Goal: Transaction & Acquisition: Purchase product/service

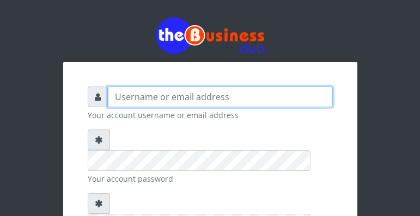
type input "YaronMarcuz"
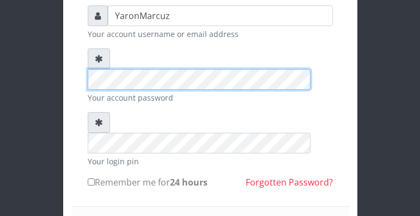
scroll to position [109, 0]
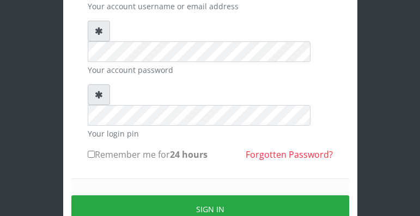
click at [91, 151] on input "Remember me for 24 hours" at bounding box center [91, 154] width 7 height 7
checkbox input "true"
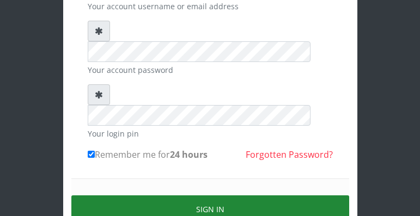
click at [130, 196] on button "Sign in" at bounding box center [210, 210] width 278 height 28
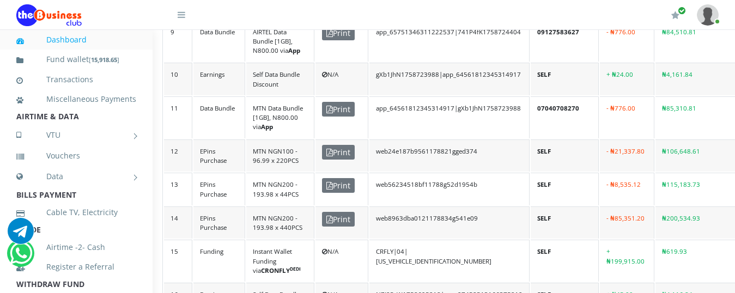
scroll to position [659, 26]
click at [337, 223] on span "Print" at bounding box center [338, 218] width 33 height 15
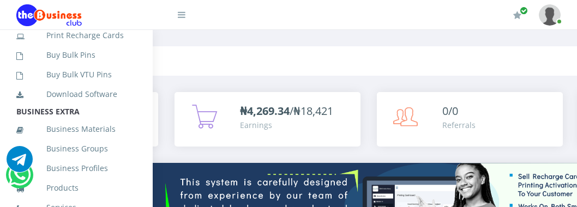
scroll to position [312, 0]
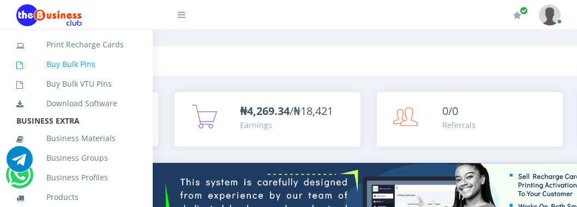
click at [77, 77] on link "Buy Bulk Pins" at bounding box center [76, 64] width 120 height 25
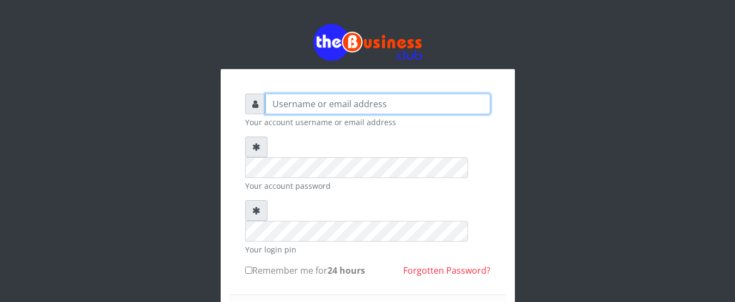
type input "YaronMarcuz"
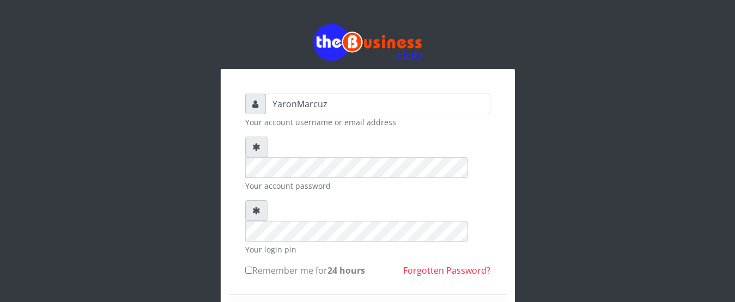
click at [247, 216] on input "Remember me for 24 hours" at bounding box center [248, 270] width 7 height 7
checkbox input "true"
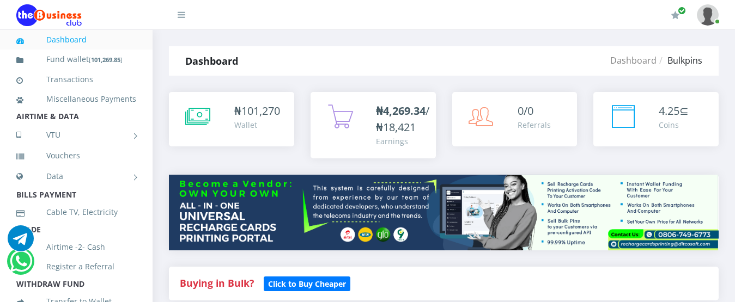
scroll to position [340, 0]
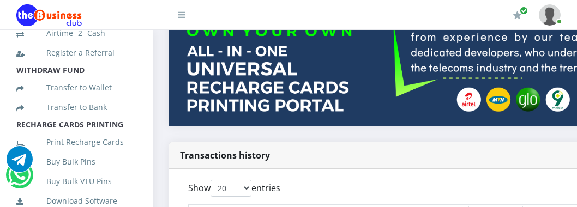
scroll to position [219, 0]
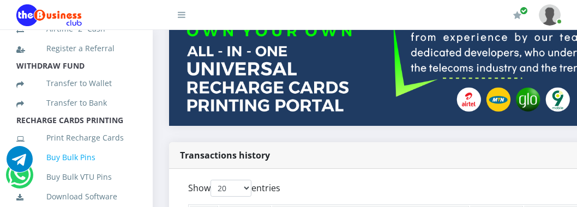
click at [60, 170] on link "Buy Bulk Pins" at bounding box center [76, 157] width 120 height 25
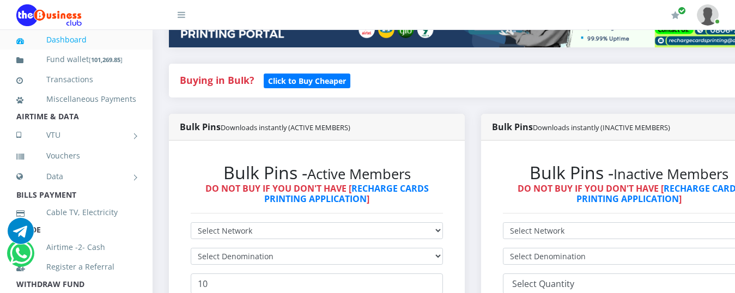
scroll to position [272, 0]
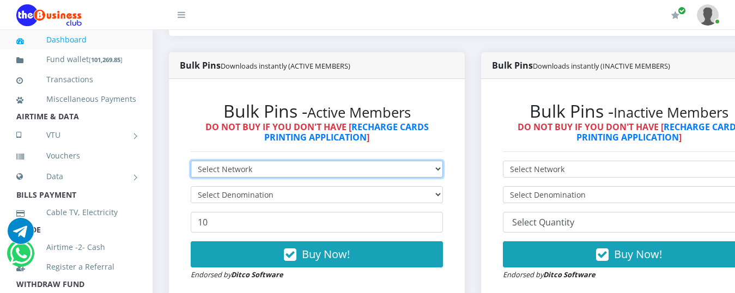
drag, startPoint x: 281, startPoint y: 157, endPoint x: 256, endPoint y: 165, distance: 26.2
click at [281, 161] on select "Select Network MTN Globacom 9Mobile Airtel" at bounding box center [317, 169] width 252 height 17
select select "MTN"
click at [191, 161] on select "Select Network MTN Globacom 9Mobile Airtel" at bounding box center [317, 169] width 252 height 17
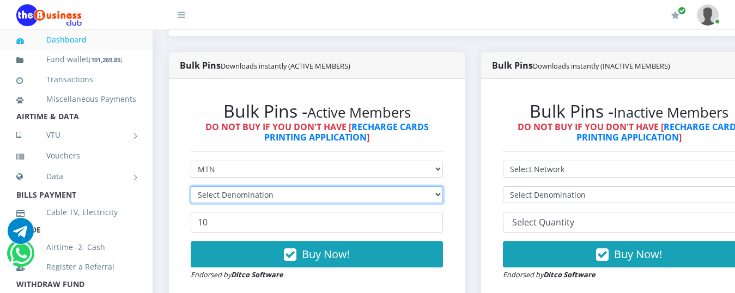
click at [248, 186] on select "Select Denomination" at bounding box center [317, 194] width 252 height 17
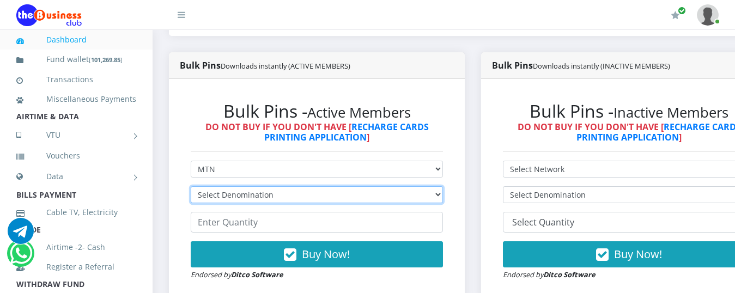
select select "193.98-200"
click at [191, 186] on select "Select Denomination MTN NGN100 - ₦96.99 MTN NGN200 - ₦193.98 MTN NGN400 - ₦387.…" at bounding box center [317, 194] width 252 height 17
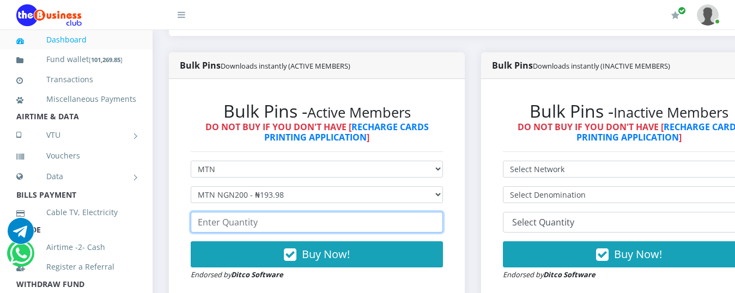
click at [240, 215] on input "number" at bounding box center [317, 222] width 252 height 21
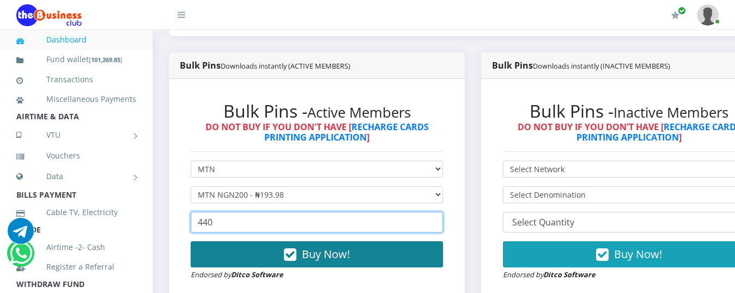
type input "440"
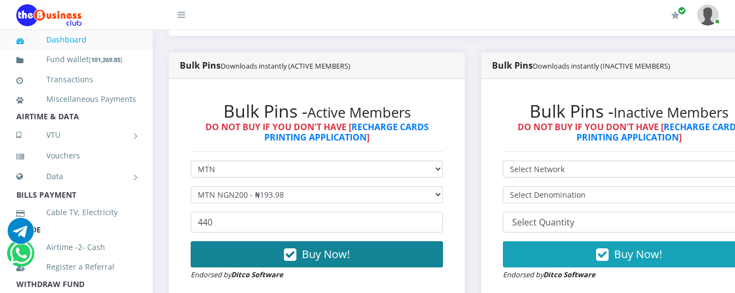
click at [288, 244] on button "Buy Now!" at bounding box center [317, 254] width 252 height 26
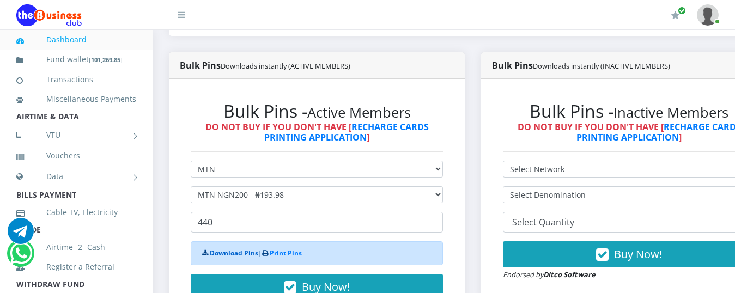
click at [219, 248] on link "Download Pins" at bounding box center [234, 252] width 48 height 9
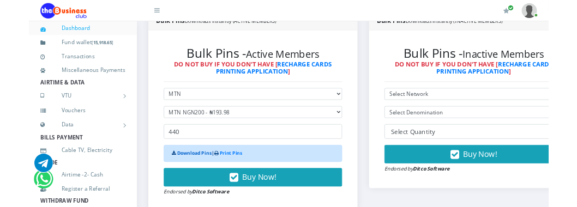
scroll to position [381, 0]
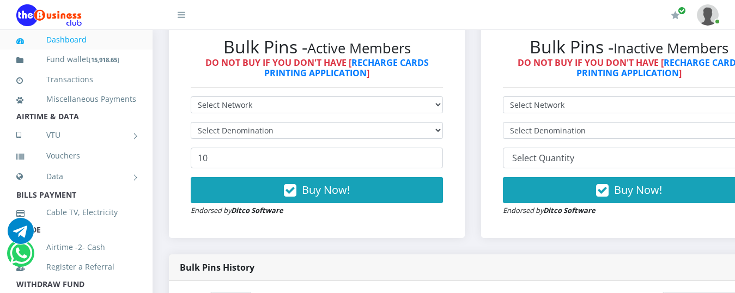
scroll to position [329, 0]
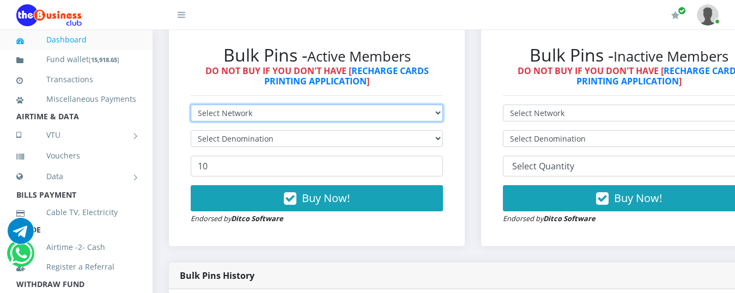
click at [333, 105] on select "Select Network MTN Globacom 9Mobile Airtel" at bounding box center [317, 113] width 252 height 17
select select "MTN"
click at [191, 105] on select "Select Network MTN Globacom 9Mobile Airtel" at bounding box center [317, 113] width 252 height 17
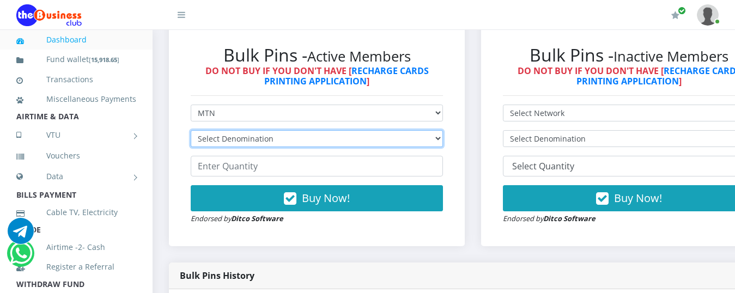
click at [322, 130] on select "Select Denomination MTN NGN100 - ₦96.99 MTN NGN200 - ₦193.98 MTN NGN400 - ₦387.…" at bounding box center [317, 138] width 252 height 17
select select "484.95-500"
click at [191, 130] on select "Select Denomination MTN NGN100 - ₦96.99 MTN NGN200 - ₦193.98 MTN NGN400 - ₦387.…" at bounding box center [317, 138] width 252 height 17
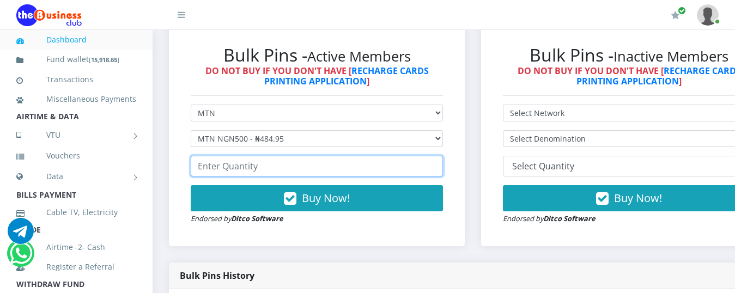
click at [236, 156] on input "number" at bounding box center [317, 166] width 252 height 21
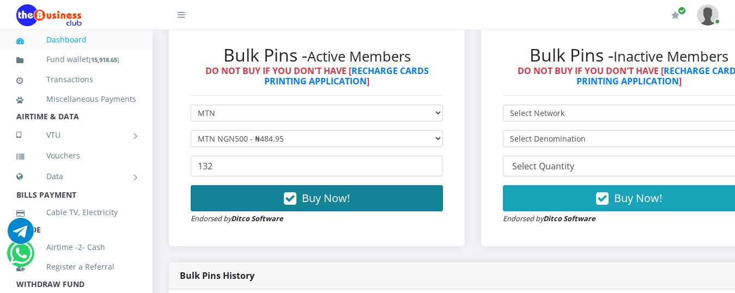
click at [227, 191] on button "Buy Now!" at bounding box center [317, 198] width 252 height 26
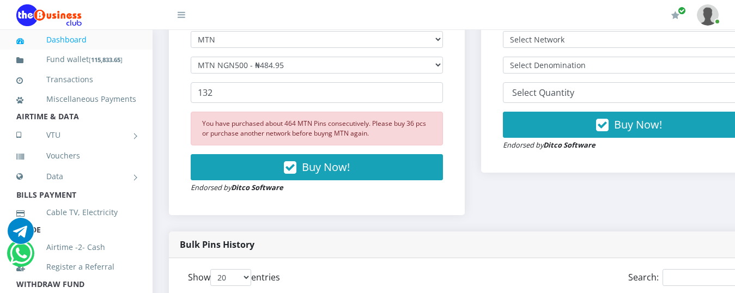
scroll to position [383, 0]
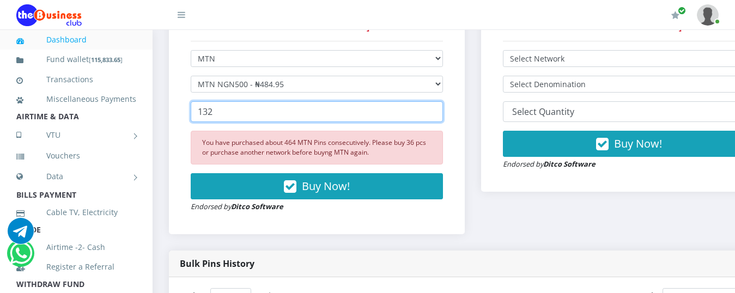
drag, startPoint x: 238, startPoint y: 101, endPoint x: 159, endPoint y: 120, distance: 80.8
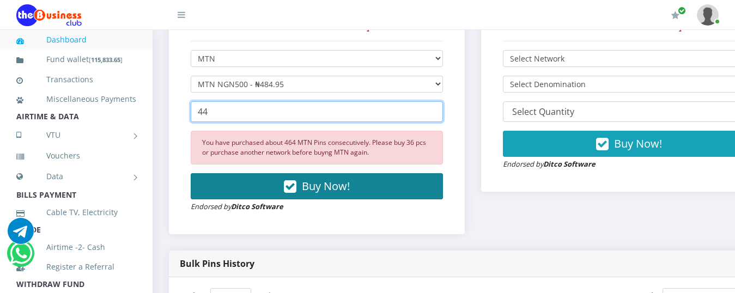
type input "44"
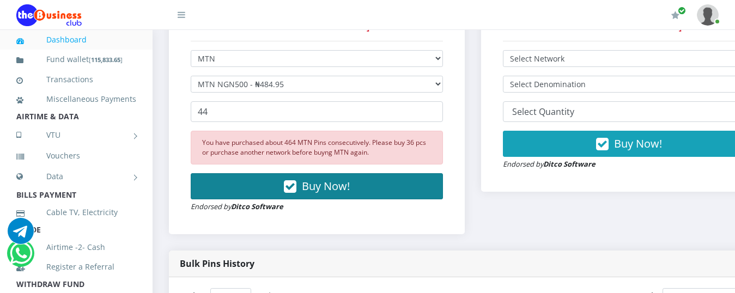
click at [254, 173] on button "Buy Now!" at bounding box center [317, 186] width 252 height 26
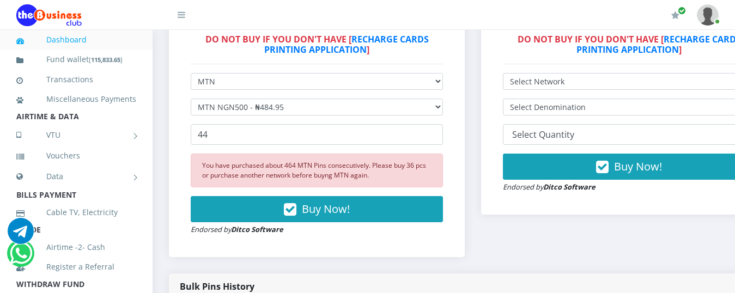
scroll to position [274, 0]
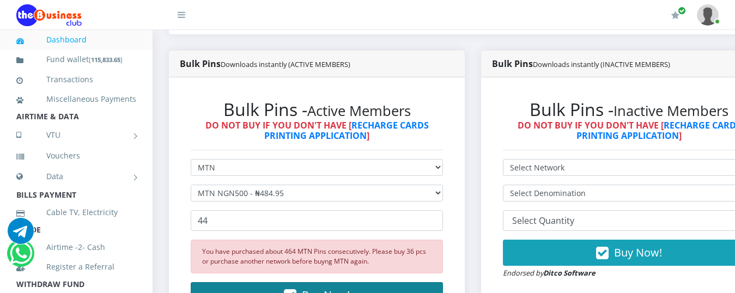
click at [284, 207] on button "Buy Now!" at bounding box center [317, 295] width 252 height 26
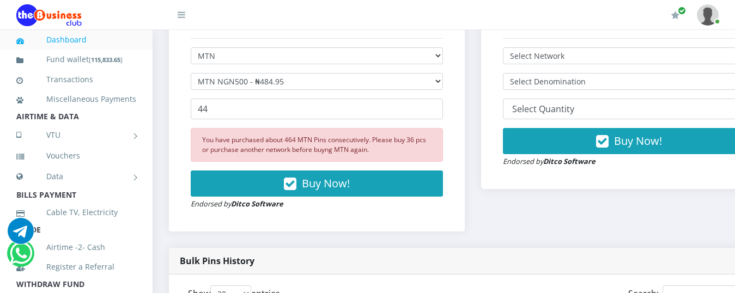
scroll to position [383, 0]
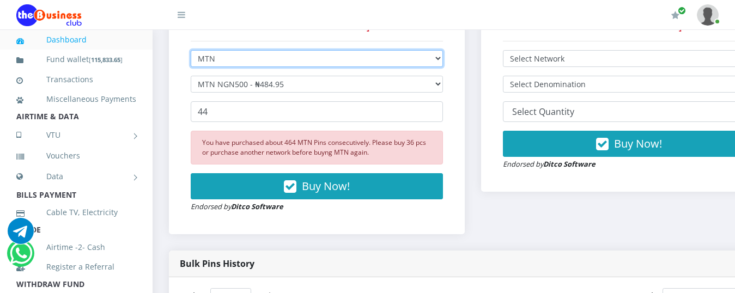
click at [271, 56] on select "Select Network MTN Globacom 9Mobile Airtel" at bounding box center [317, 58] width 252 height 17
select select "Airtel"
click at [191, 50] on select "Select Network MTN Globacom 9Mobile Airtel" at bounding box center [317, 58] width 252 height 17
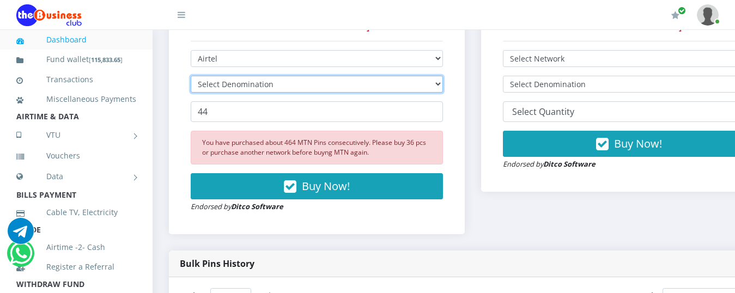
click at [261, 76] on select "Select Denomination Airtel NGN100 - ₦96.38 Airtel NGN200 - ₦192.76 Airtel NGN50…" at bounding box center [317, 84] width 252 height 17
click at [278, 76] on select "Select Denomination Airtel NGN100 - ₦96.38 Airtel NGN200 - ₦192.76 Airtel NGN50…" at bounding box center [317, 84] width 252 height 17
click at [281, 76] on select "Select Denomination Airtel NGN100 - ₦96.38 Airtel NGN200 - ₦192.76 Airtel NGN50…" at bounding box center [317, 84] width 252 height 17
select select "481.9-500"
click at [191, 76] on select "Select Denomination Airtel NGN100 - ₦96.38 Airtel NGN200 - ₦192.76 Airtel NGN50…" at bounding box center [317, 84] width 252 height 17
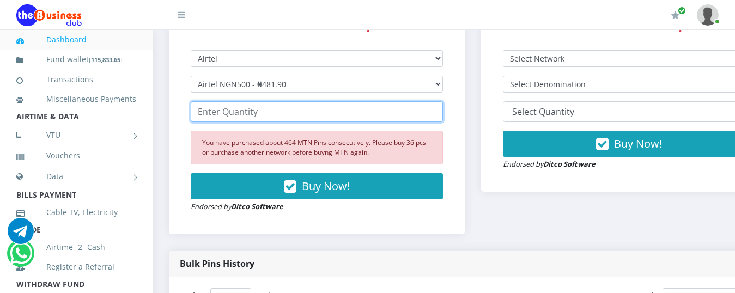
click at [244, 103] on input "number" at bounding box center [317, 111] width 252 height 21
drag, startPoint x: 224, startPoint y: 104, endPoint x: 189, endPoint y: 106, distance: 34.9
click at [189, 106] on div "Bulk Pins - Active Members DO NOT BUY IF YOU DON'T HAVE [ RECHARGE CARDS PRINTI…" at bounding box center [317, 101] width 274 height 244
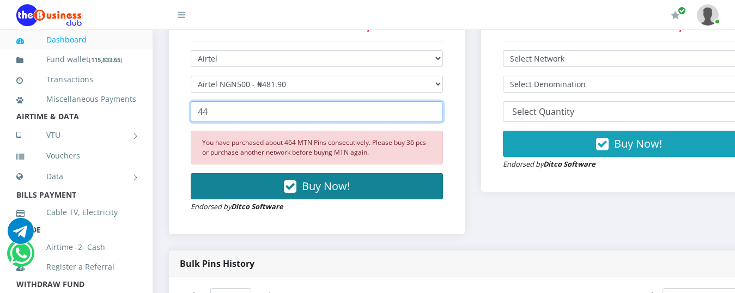
type input "44"
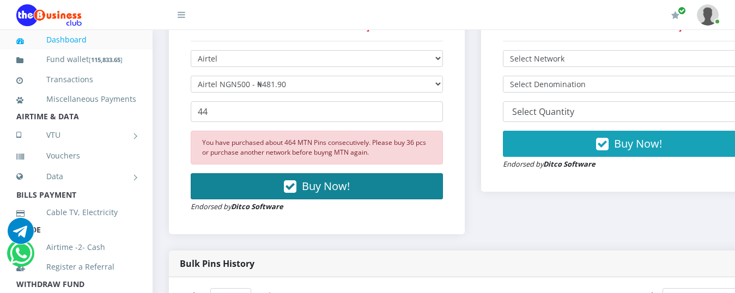
click at [296, 181] on icon "button" at bounding box center [290, 186] width 13 height 11
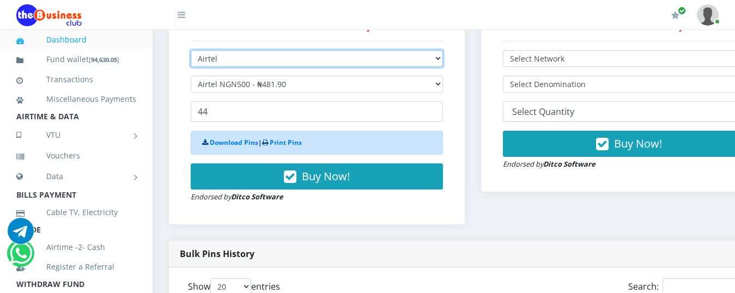
click at [280, 50] on select "Select Network MTN Globacom 9Mobile Airtel" at bounding box center [317, 58] width 252 height 17
select select "MTN"
click at [191, 50] on select "Select Network MTN Globacom 9Mobile Airtel" at bounding box center [317, 58] width 252 height 17
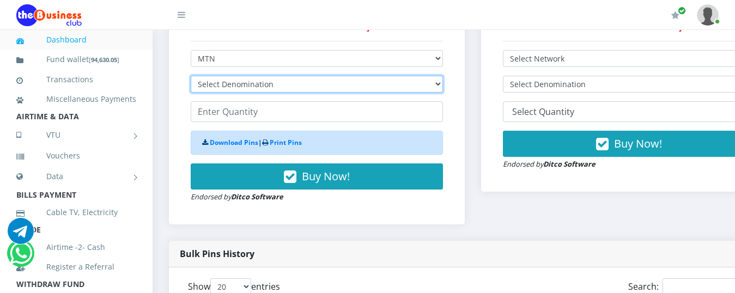
click at [251, 76] on select "Select Denomination" at bounding box center [317, 84] width 252 height 17
select select "484.95-500"
click at [191, 76] on select "Select Denomination MTN NGN100 - ₦96.99 MTN NGN200 - ₦193.98 MTN NGN400 - ₦387.…" at bounding box center [317, 84] width 252 height 17
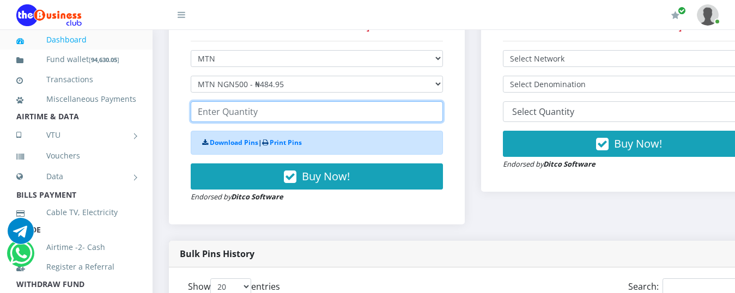
click at [259, 101] on input "number" at bounding box center [317, 111] width 252 height 21
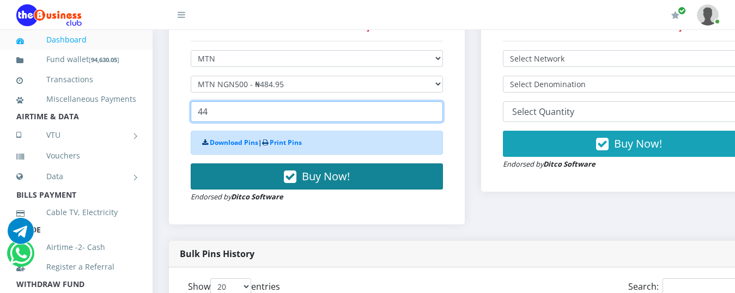
type input "44"
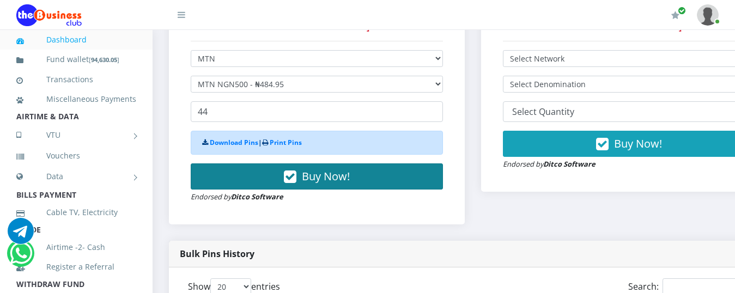
click at [247, 163] on button "Buy Now!" at bounding box center [317, 176] width 252 height 26
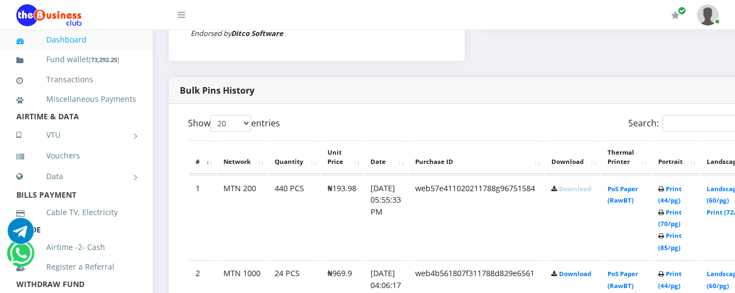
scroll to position [601, 0]
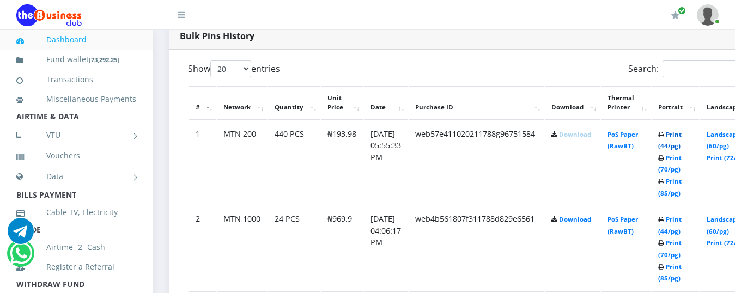
click at [576, 130] on link "Print (44/pg)" at bounding box center [669, 140] width 23 height 20
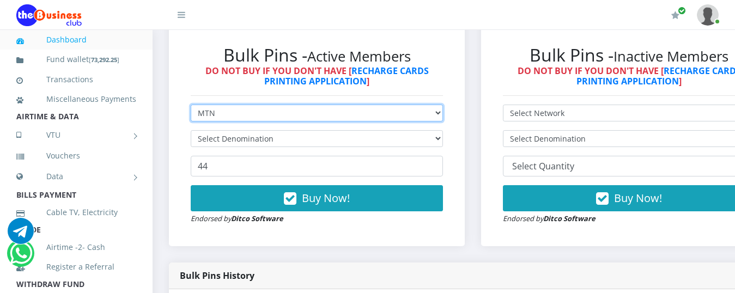
click at [296, 105] on select "Select Network MTN Globacom 9Mobile Airtel" at bounding box center [317, 113] width 252 height 17
select select "Airtel"
click at [191, 105] on select "Select Network MTN Globacom 9Mobile Airtel" at bounding box center [317, 113] width 252 height 17
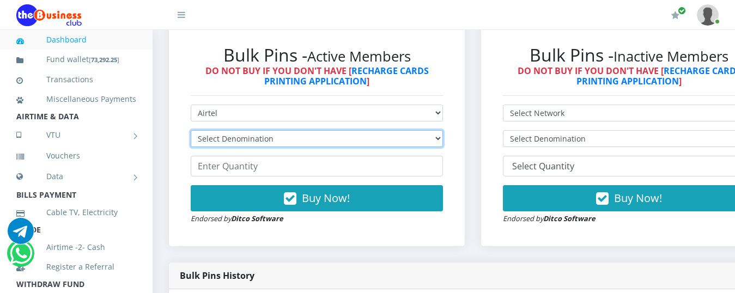
click at [276, 131] on select "Select Denomination Airtel NGN100 - ₦96.38 Airtel NGN200 - ₦192.76 Airtel NGN50…" at bounding box center [317, 138] width 252 height 17
select select "192.76-200"
click at [191, 130] on select "Select Denomination Airtel NGN100 - ₦96.38 Airtel NGN200 - ₦192.76 Airtel NGN50…" at bounding box center [317, 138] width 252 height 17
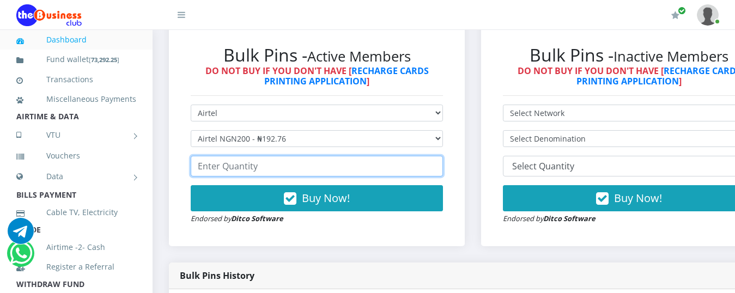
click at [241, 156] on input "number" at bounding box center [317, 166] width 252 height 21
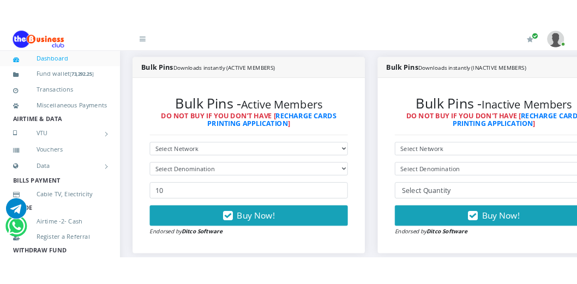
scroll to position [274, 0]
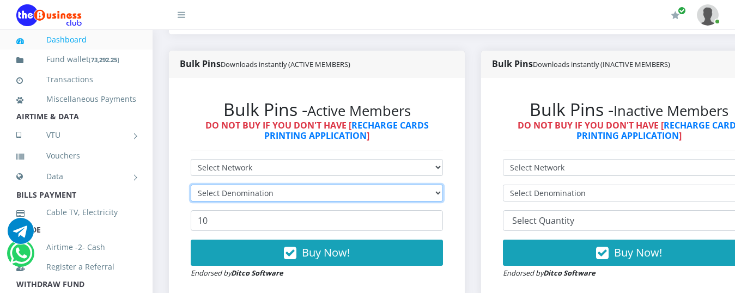
click at [248, 185] on select "Select Denomination" at bounding box center [317, 193] width 252 height 17
click at [250, 185] on select "Select Denomination" at bounding box center [317, 193] width 252 height 17
drag, startPoint x: 251, startPoint y: 185, endPoint x: 258, endPoint y: 179, distance: 9.3
click at [251, 185] on select "Select Denomination" at bounding box center [317, 193] width 252 height 17
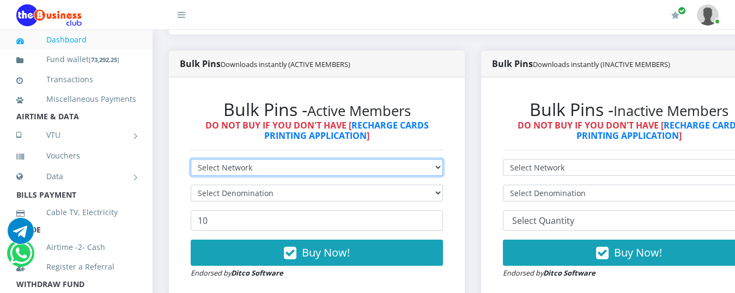
drag, startPoint x: 275, startPoint y: 151, endPoint x: 170, endPoint y: 77, distance: 127.9
click at [275, 159] on select "Select Network MTN Globacom 9Mobile Airtel" at bounding box center [317, 167] width 252 height 17
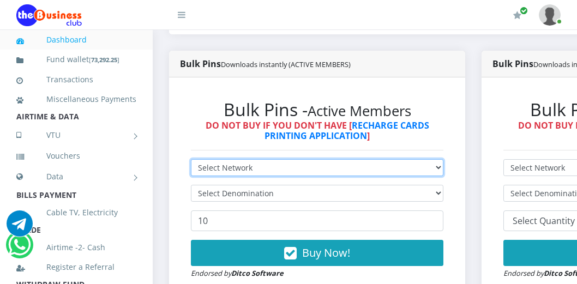
click at [339, 159] on select "Select Network MTN Globacom 9Mobile Airtel" at bounding box center [317, 167] width 252 height 17
select select "MTN"
click at [191, 159] on select "Select Network MTN Globacom 9Mobile Airtel" at bounding box center [317, 167] width 252 height 17
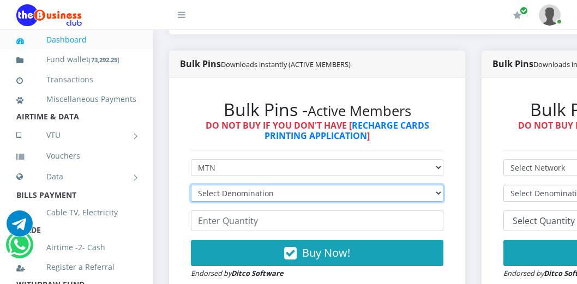
click at [266, 185] on select "Select Denomination" at bounding box center [317, 193] width 252 height 17
select select "484.95-500"
click at [191, 185] on select "Select Denomination MTN NGN100 - ₦96.99 MTN NGN200 - ₦193.98 MTN NGN400 - ₦387.…" at bounding box center [317, 193] width 252 height 17
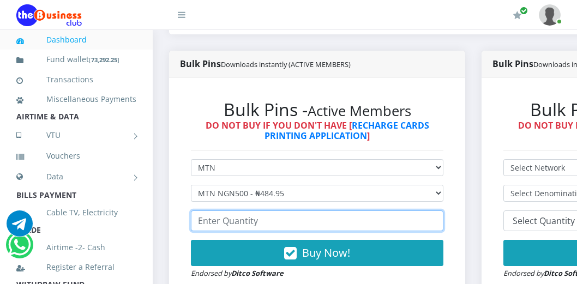
click at [241, 210] on input "number" at bounding box center [317, 220] width 252 height 21
click at [443, 210] on input "89" at bounding box center [317, 220] width 252 height 21
type input "88"
click at [442, 214] on input "88" at bounding box center [317, 220] width 252 height 21
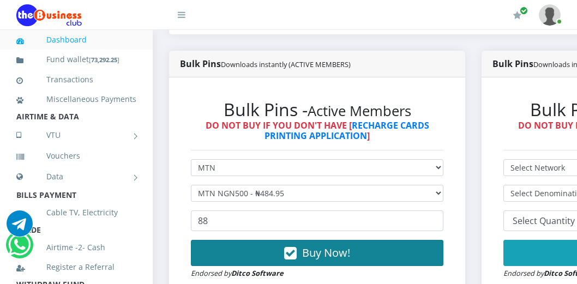
click at [316, 246] on span "Buy Now!" at bounding box center [326, 252] width 48 height 15
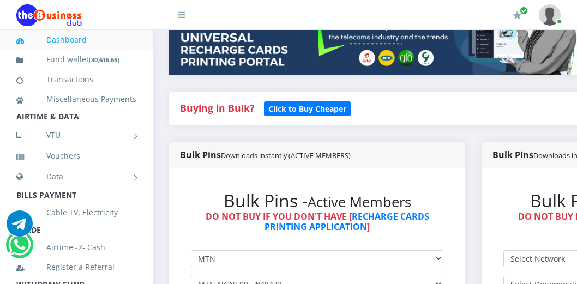
scroll to position [165, 0]
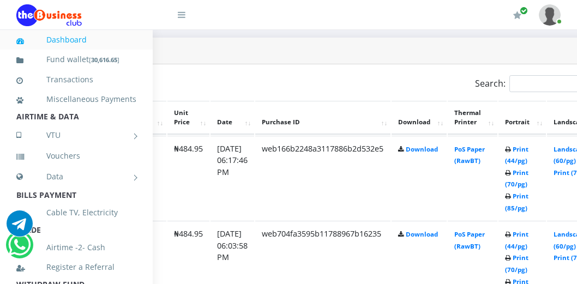
scroll to position [554, 159]
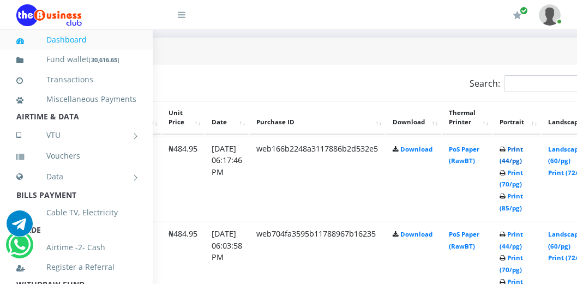
click at [523, 145] on link "Print (44/pg)" at bounding box center [510, 155] width 23 height 20
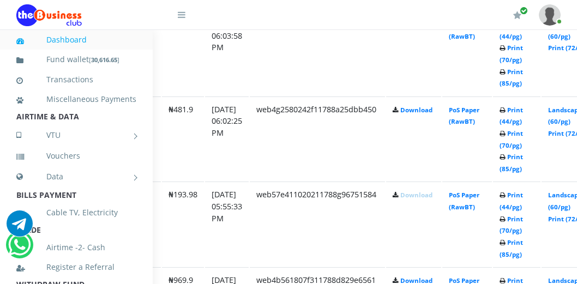
scroll to position [772, 159]
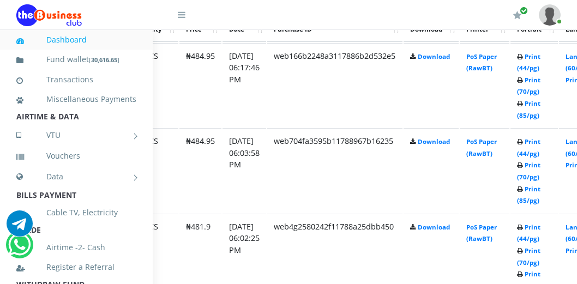
scroll to position [646, 142]
click at [539, 137] on link "Print (44/pg)" at bounding box center [527, 147] width 23 height 20
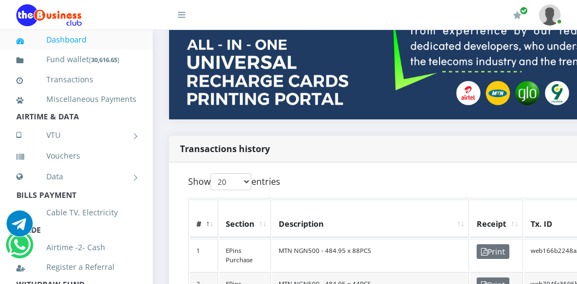
scroll to position [109, 0]
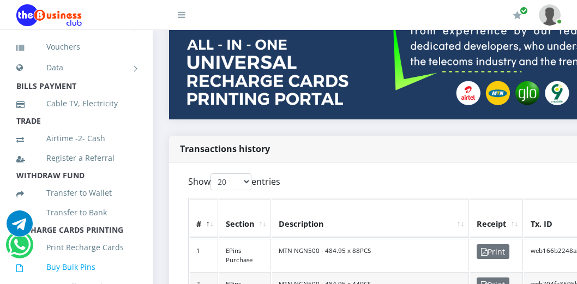
click at [60, 276] on link "Buy Bulk Pins" at bounding box center [76, 266] width 120 height 25
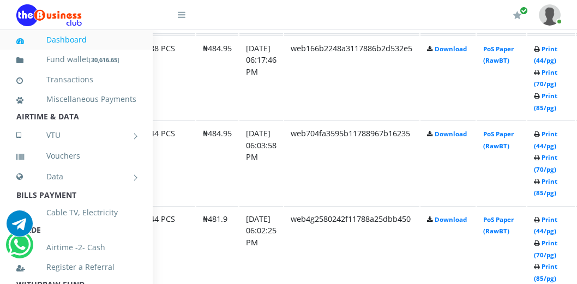
scroll to position [654, 156]
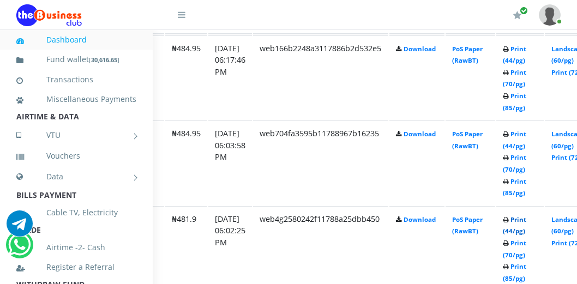
click at [526, 215] on link "Print (44/pg)" at bounding box center [513, 225] width 23 height 20
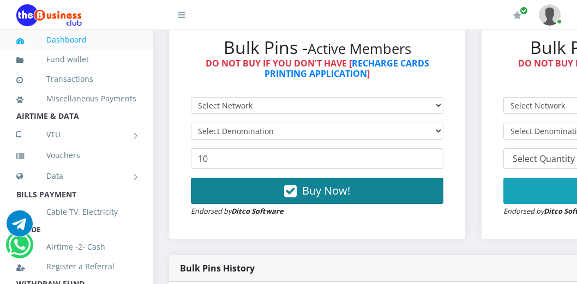
scroll to position [327, 0]
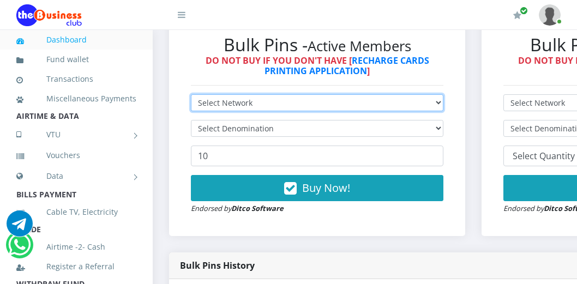
click at [257, 104] on select "Select Network MTN Globacom 9Mobile Airtel" at bounding box center [317, 102] width 252 height 17
select select "Glo"
click at [191, 96] on select "Select Network MTN Globacom 9Mobile Airtel" at bounding box center [317, 102] width 252 height 17
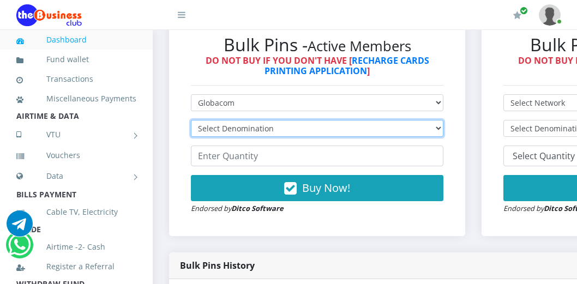
click at [277, 123] on select "Select Denomination Glo NGN100 - ₦96.55 Glo NGN200 - ₦193.10 Glo NGN500 - ₦482.…" at bounding box center [317, 128] width 252 height 17
select select "193.1-200"
click at [191, 122] on select "Select Denomination Glo NGN100 - ₦96.55 Glo NGN200 - ₦193.10 Glo NGN500 - ₦482.…" at bounding box center [317, 128] width 252 height 17
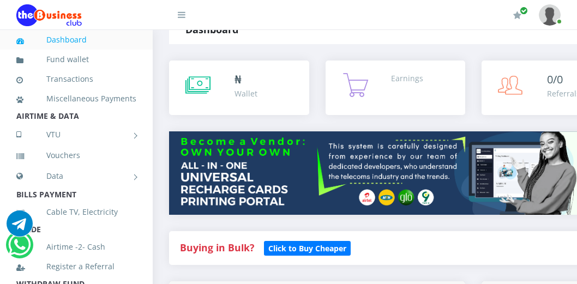
scroll to position [0, 0]
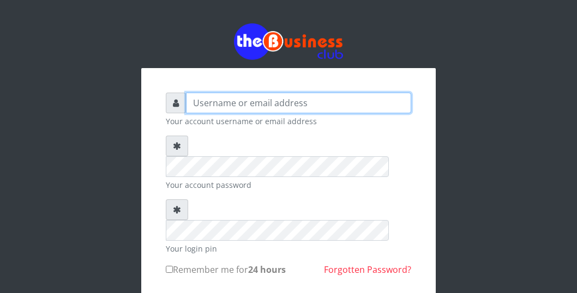
type input "YaronMarcuz"
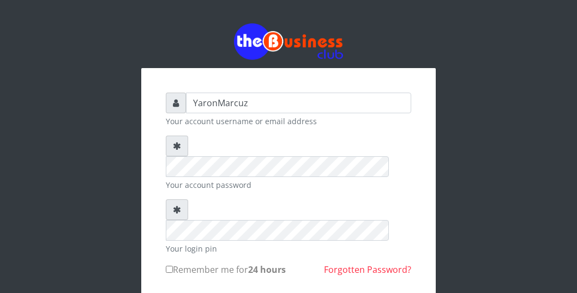
click at [172, 266] on input "Remember me for 24 hours" at bounding box center [169, 269] width 7 height 7
checkbox input "true"
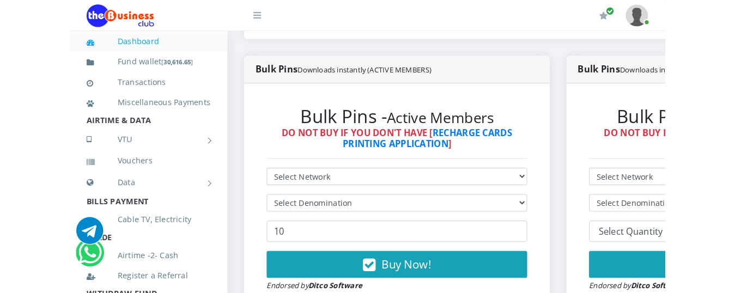
scroll to position [272, 0]
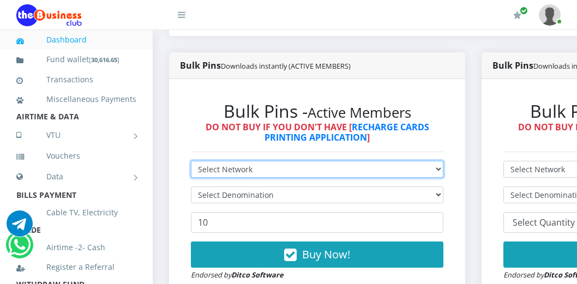
click at [276, 161] on select "Select Network MTN Globacom 9Mobile Airtel" at bounding box center [317, 169] width 252 height 17
select select "MTN"
click at [191, 161] on select "Select Network MTN Globacom 9Mobile Airtel" at bounding box center [317, 169] width 252 height 17
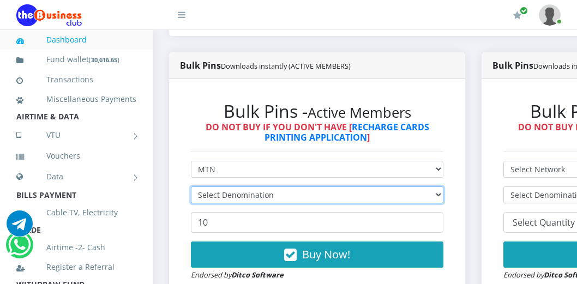
click at [253, 186] on select "Select Denomination" at bounding box center [317, 194] width 252 height 17
click at [252, 186] on select "Select Denomination" at bounding box center [317, 194] width 252 height 17
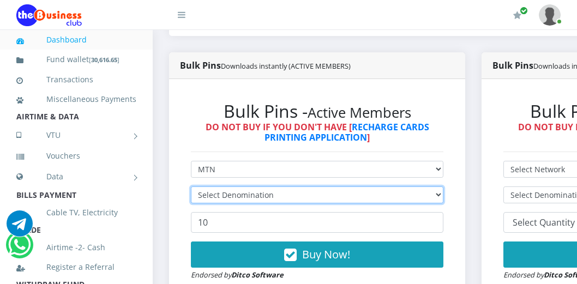
click at [252, 186] on select "Select Denomination" at bounding box center [317, 194] width 252 height 17
drag, startPoint x: 252, startPoint y: 179, endPoint x: 284, endPoint y: 179, distance: 32.2
click at [252, 186] on select "Select Denomination" at bounding box center [317, 194] width 252 height 17
click at [369, 189] on select "Select Denomination" at bounding box center [317, 194] width 252 height 17
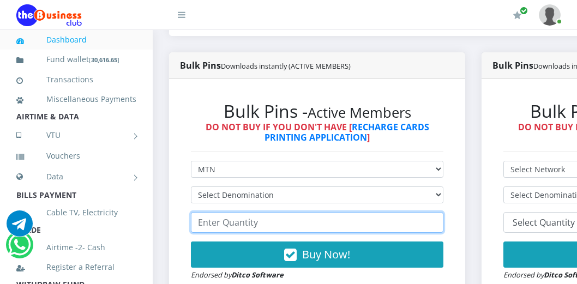
click at [443, 212] on input "number" at bounding box center [317, 222] width 252 height 21
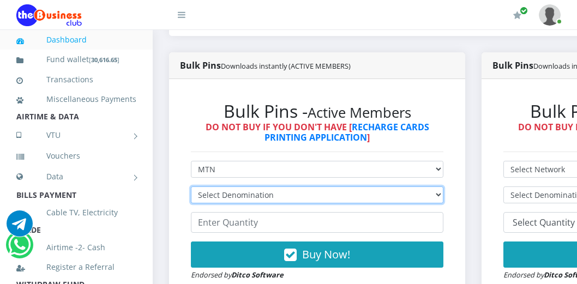
click at [443, 192] on select "Select Denomination MTN NGN100 - ₦96.99 MTN NGN200 - ₦193.98 MTN NGN400 - ₦387.…" at bounding box center [317, 194] width 252 height 17
click at [443, 191] on select "Select Denomination MTN NGN100 - ₦96.99 MTN NGN200 - ₦193.98 MTN NGN400 - ₦387.…" at bounding box center [317, 194] width 252 height 17
click at [443, 190] on select "Select Denomination MTN NGN100 - ₦96.99 MTN NGN200 - ₦193.98 MTN NGN400 - ₦387.…" at bounding box center [317, 194] width 252 height 17
click at [191, 186] on select "Select Denomination MTN NGN100 - ₦96.99 MTN NGN200 - ₦193.98 MTN NGN400 - ₦387.…" at bounding box center [317, 194] width 252 height 17
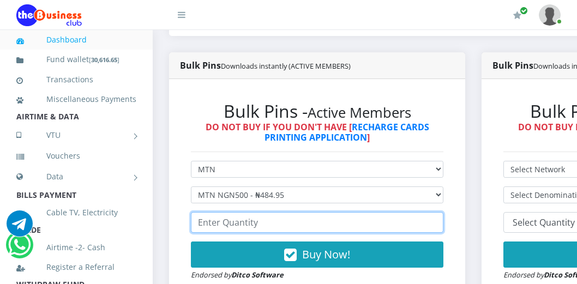
click at [237, 219] on input "number" at bounding box center [317, 222] width 252 height 21
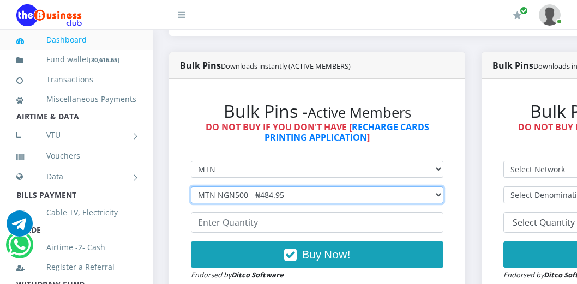
click at [257, 186] on select "Select Denomination MTN NGN100 - ₦96.99 MTN NGN200 - ₦193.98 MTN NGN400 - ₦387.…" at bounding box center [317, 194] width 252 height 17
select select "193.98-200"
click at [191, 186] on select "Select Denomination MTN NGN100 - ₦96.99 MTN NGN200 - ₦193.98 MTN NGN400 - ₦387.…" at bounding box center [317, 194] width 252 height 17
click at [254, 186] on select "Select Denomination MTN NGN100 - ₦96.99 MTN NGN200 - ₦193.98 MTN NGN400 - ₦387.…" at bounding box center [317, 194] width 252 height 17
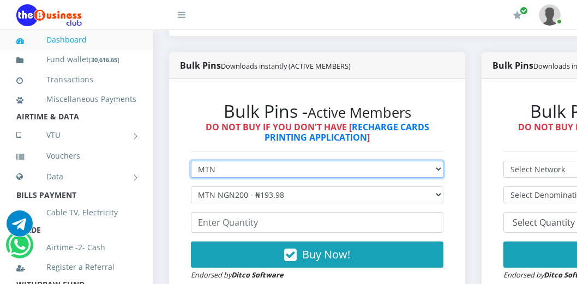
click at [218, 161] on select "Select Network MTN Globacom 9Mobile Airtel" at bounding box center [317, 169] width 252 height 17
select select "Airtel"
click at [191, 161] on select "Select Network MTN Globacom 9Mobile Airtel" at bounding box center [317, 169] width 252 height 17
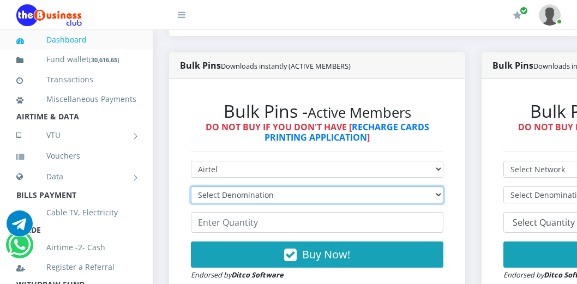
click at [226, 186] on select "Select Denomination Airtel NGN100 - ₦96.38 Airtel NGN200 - ₦192.76 Airtel NGN50…" at bounding box center [317, 194] width 252 height 17
select select "192.76-200"
click at [191, 186] on select "Select Denomination Airtel NGN100 - ₦96.38 Airtel NGN200 - ₦192.76 Airtel NGN50…" at bounding box center [317, 194] width 252 height 17
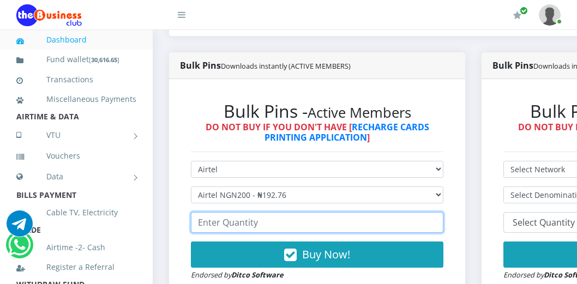
click at [216, 212] on input "number" at bounding box center [317, 222] width 252 height 21
drag, startPoint x: 215, startPoint y: 210, endPoint x: 187, endPoint y: 222, distance: 30.1
click at [187, 222] on div "Bulk Pins - Active Members DO NOT BUY IF YOU DON'T HAVE [ RECHARGE CARDS PRINTI…" at bounding box center [317, 191] width 274 height 202
drag, startPoint x: 216, startPoint y: 215, endPoint x: 198, endPoint y: 218, distance: 18.3
click at [198, 218] on input "132" at bounding box center [317, 222] width 252 height 21
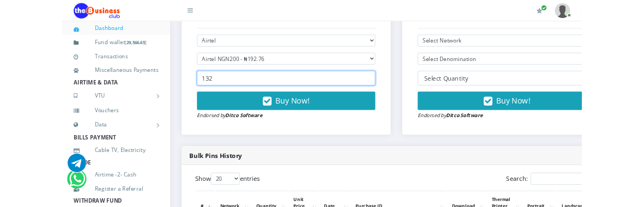
scroll to position [381, 0]
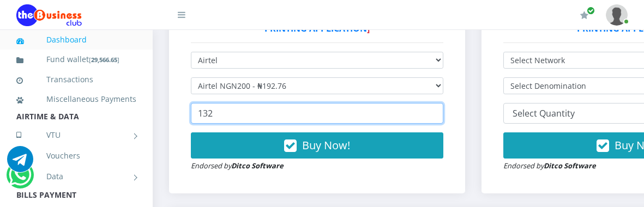
type input "132"
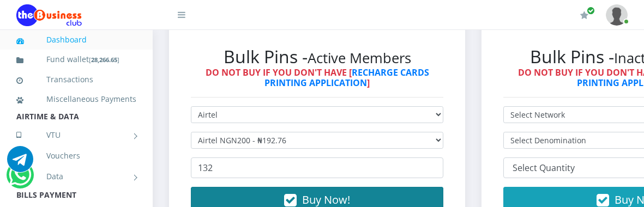
click at [277, 191] on button "Buy Now!" at bounding box center [317, 200] width 252 height 26
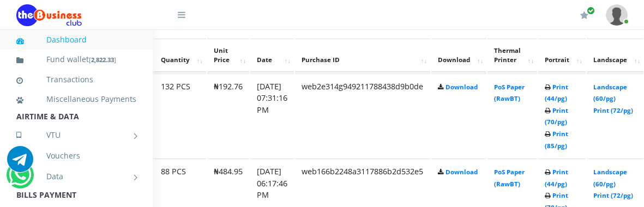
scroll to position [616, 123]
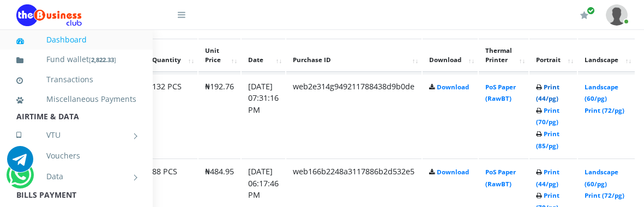
click at [559, 83] on link "Print (44/pg)" at bounding box center [547, 93] width 23 height 20
